Goal: Find specific page/section: Find specific page/section

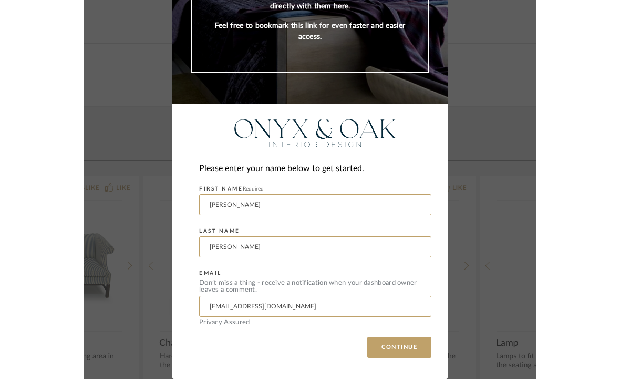
scroll to position [126, 0]
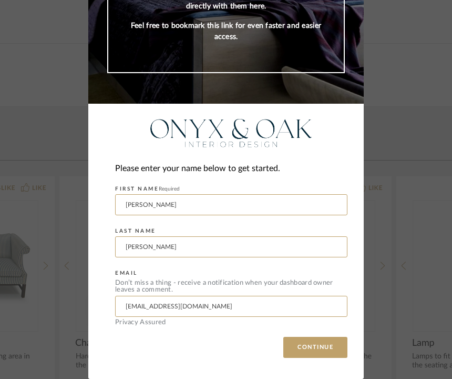
click at [318, 348] on button "CONTINUE" at bounding box center [315, 346] width 64 height 21
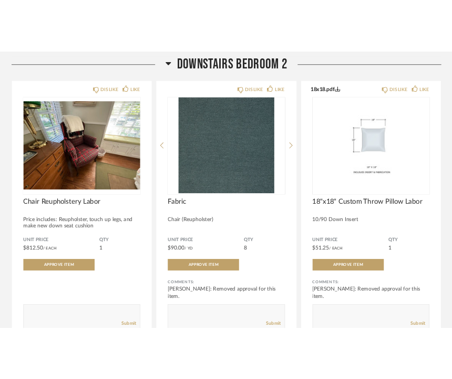
scroll to position [4332, 0]
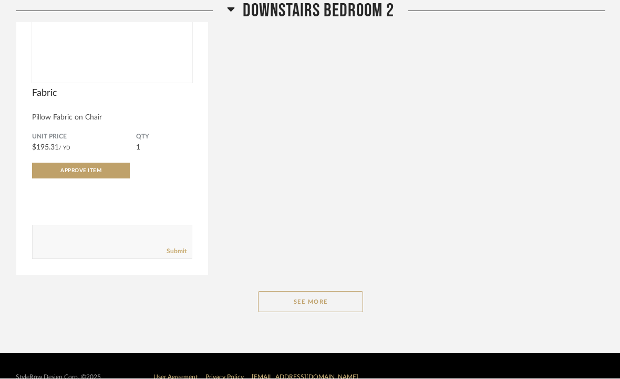
scroll to position [4826, 0]
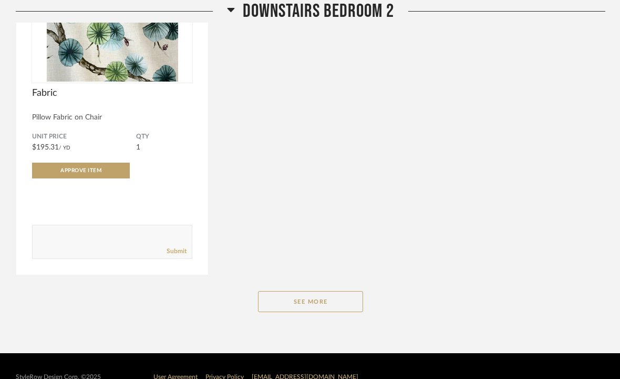
click at [317, 304] on button "See More" at bounding box center [310, 301] width 105 height 21
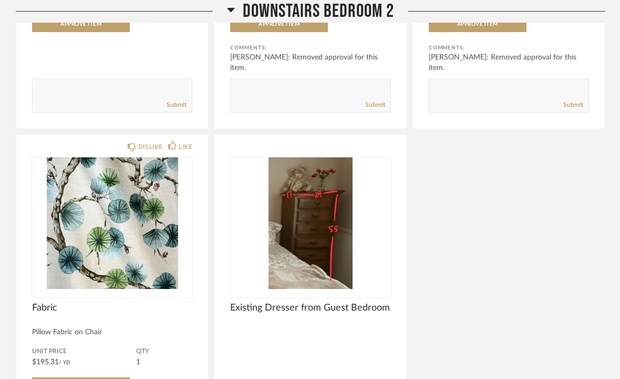
scroll to position [4609, 0]
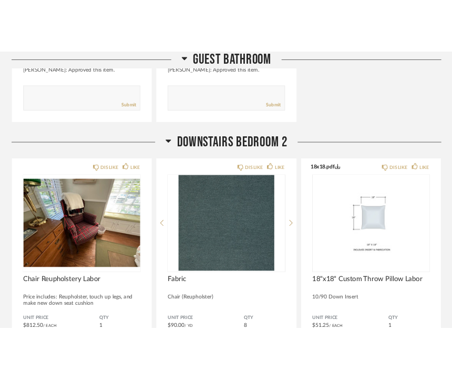
scroll to position [4234, 0]
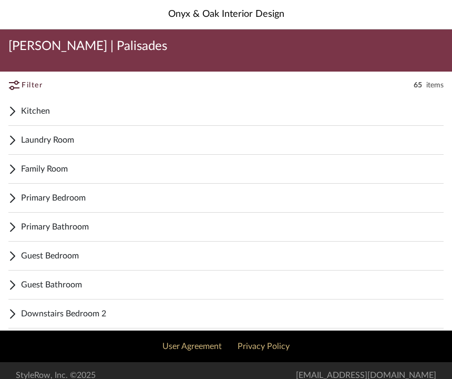
click at [68, 254] on span "Guest Bedroom" at bounding box center [232, 255] width 423 height 13
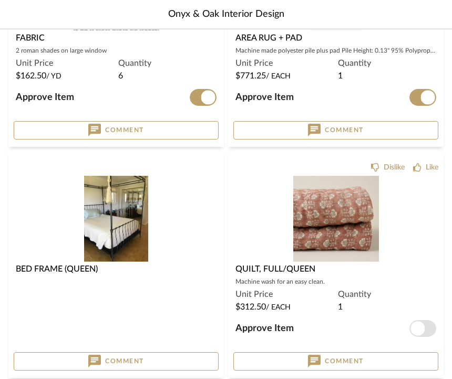
scroll to position [971, 0]
click at [0, 0] on img at bounding box center [0, 0] width 0 height 0
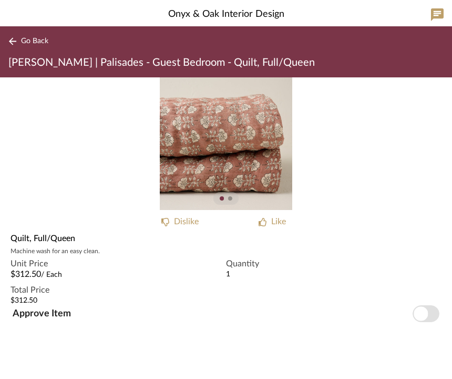
click at [227, 152] on img "0" at bounding box center [226, 143] width 132 height 132
click at [17, 42] on button "Go Back" at bounding box center [30, 41] width 44 height 13
